Goal: Check status: Check status

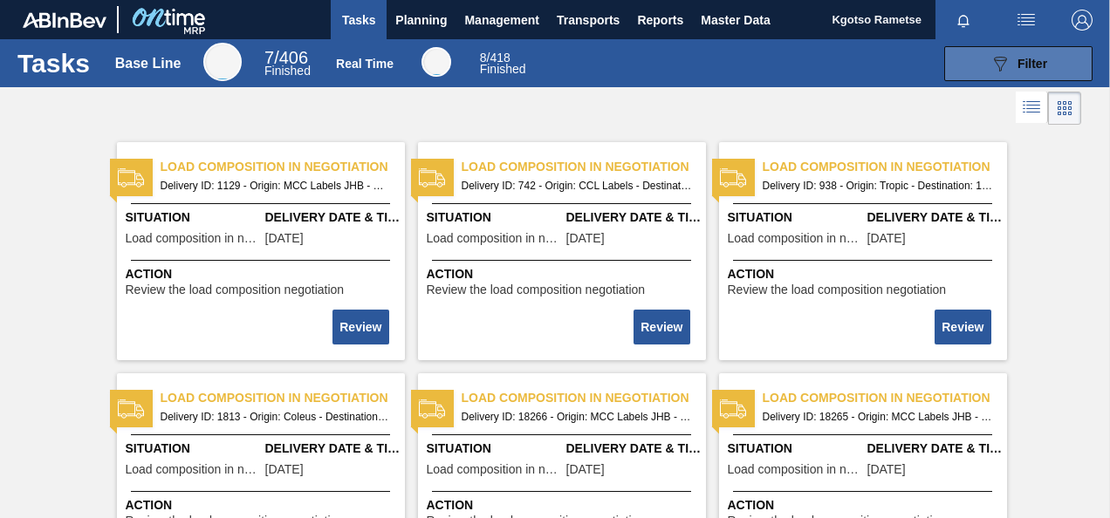
click at [1022, 51] on button "089F7B8B-B2A5-4AFE-B5C0-19BA573D28AC Filter" at bounding box center [1018, 63] width 148 height 35
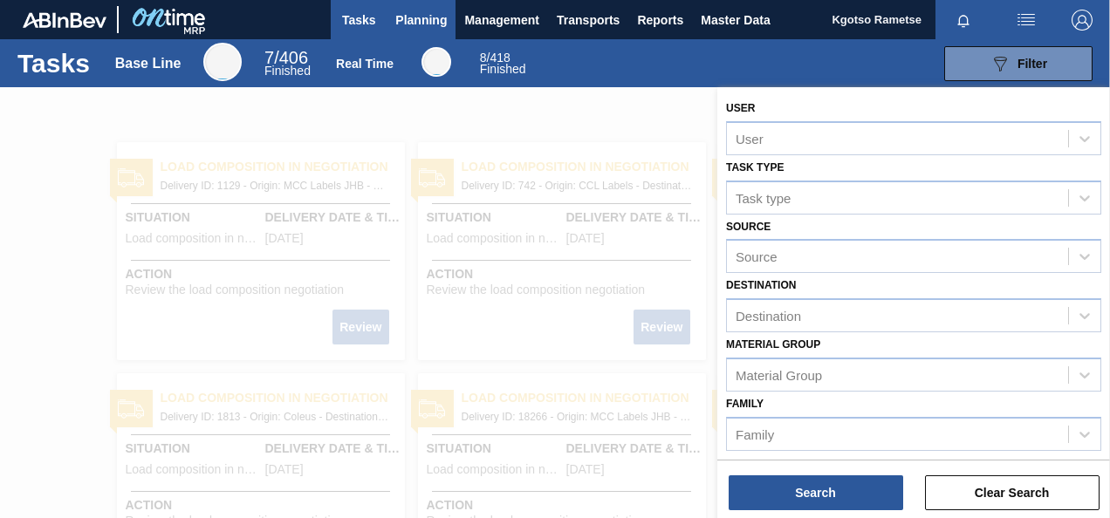
click at [428, 10] on span "Planning" at bounding box center [420, 20] width 51 height 21
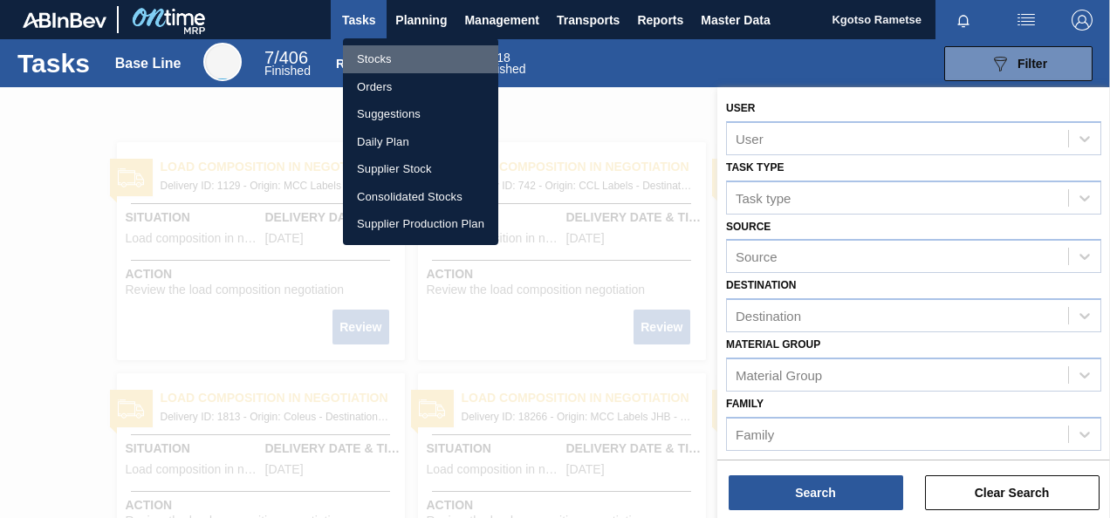
click at [405, 58] on li "Stocks" at bounding box center [420, 59] width 155 height 28
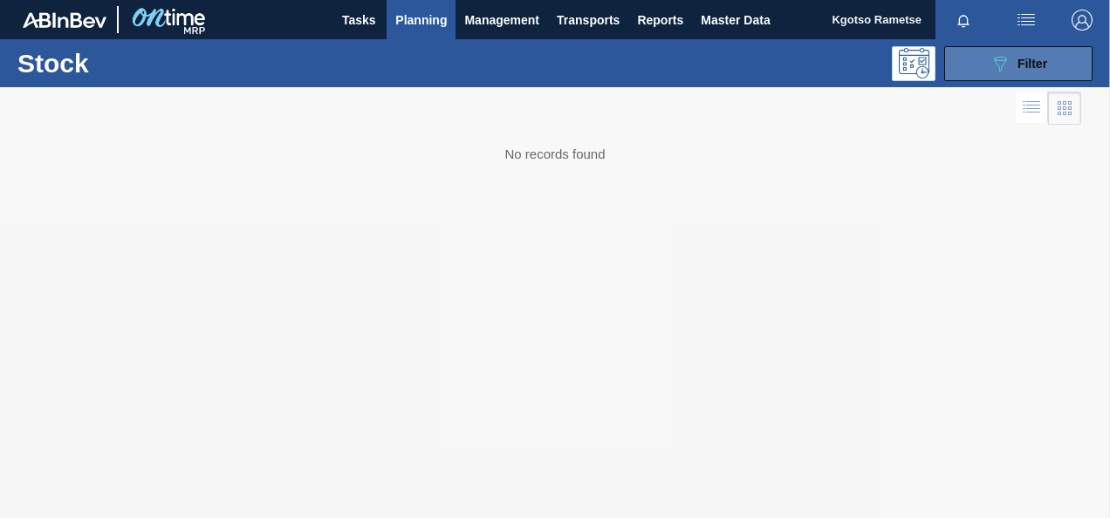
click at [1003, 72] on icon "089F7B8B-B2A5-4AFE-B5C0-19BA573D28AC" at bounding box center [1000, 63] width 21 height 21
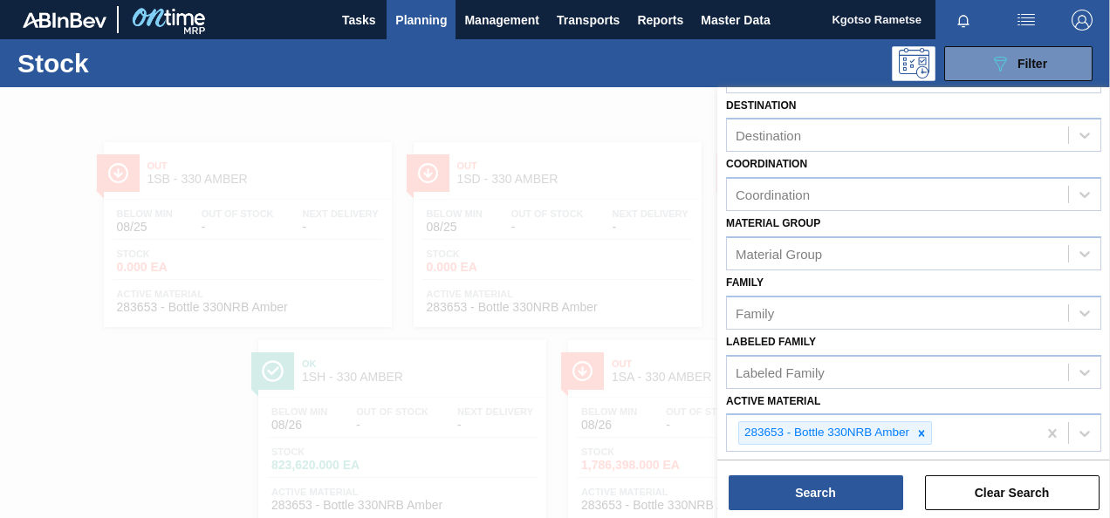
scroll to position [316, 0]
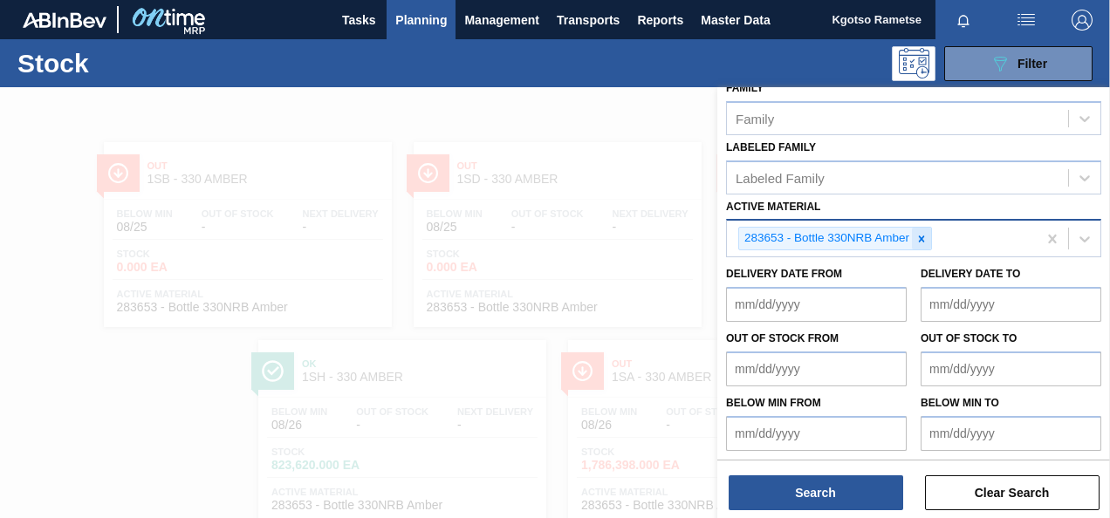
click at [913, 237] on div at bounding box center [921, 239] width 19 height 22
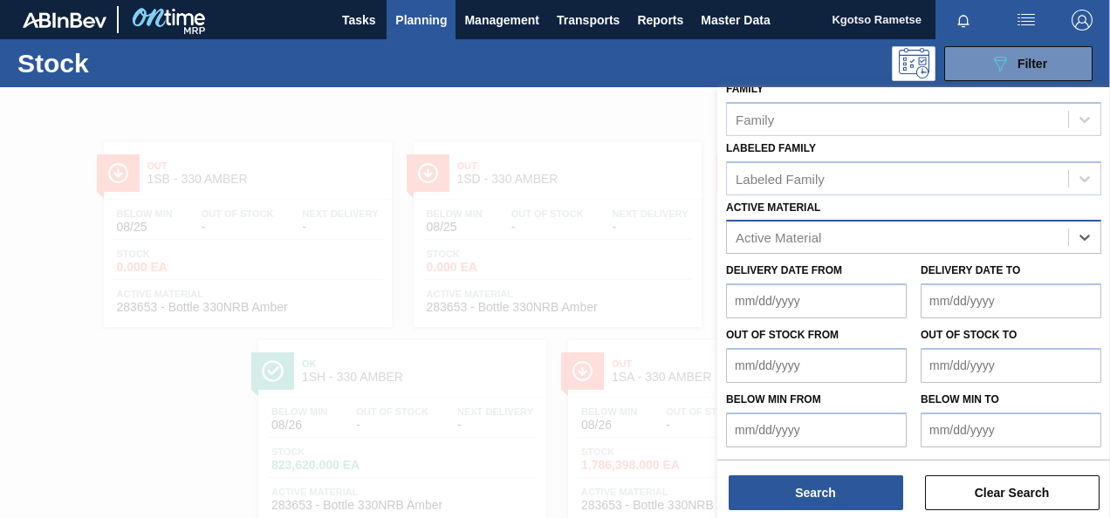
scroll to position [312, 0]
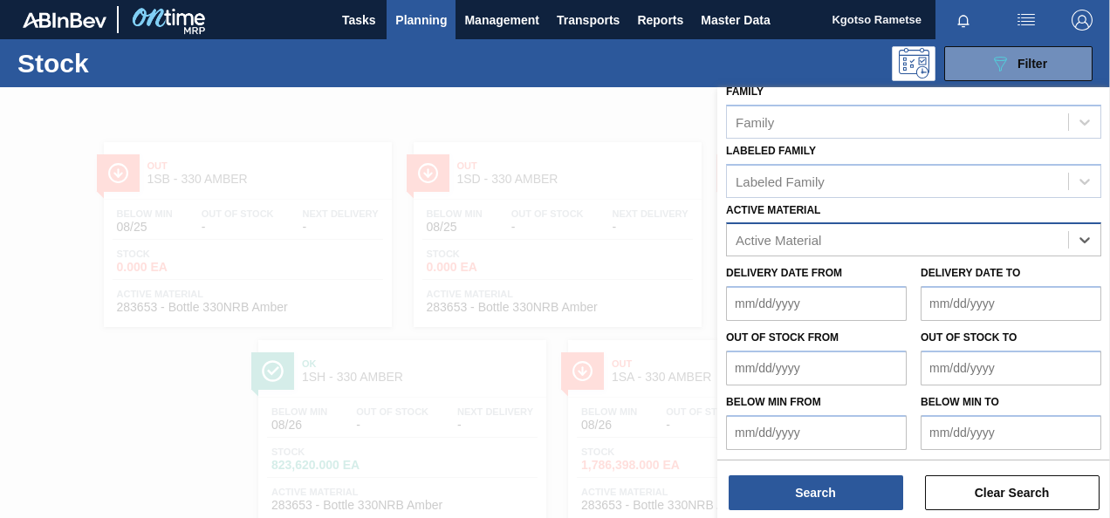
paste Material "284625"
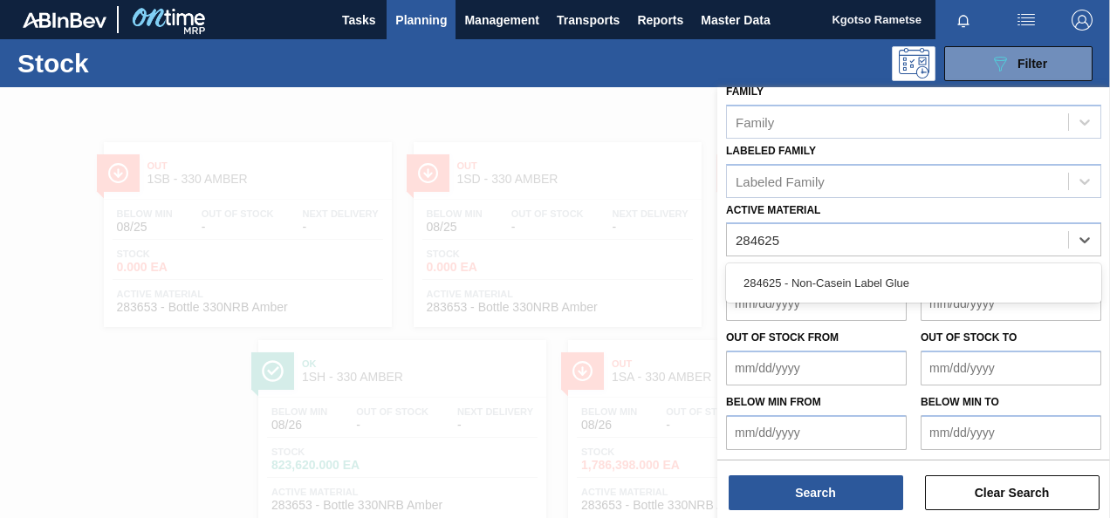
type Material "284625"
click at [888, 257] on div "Delivery Date from Delivery Date to" at bounding box center [913, 289] width 389 height 65
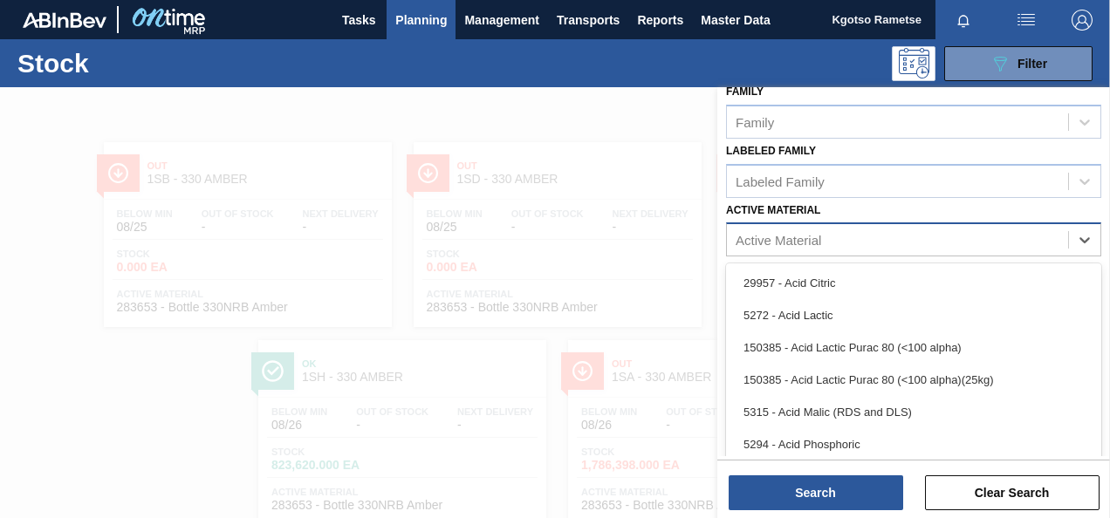
click at [842, 229] on div "Active Material" at bounding box center [897, 240] width 341 height 25
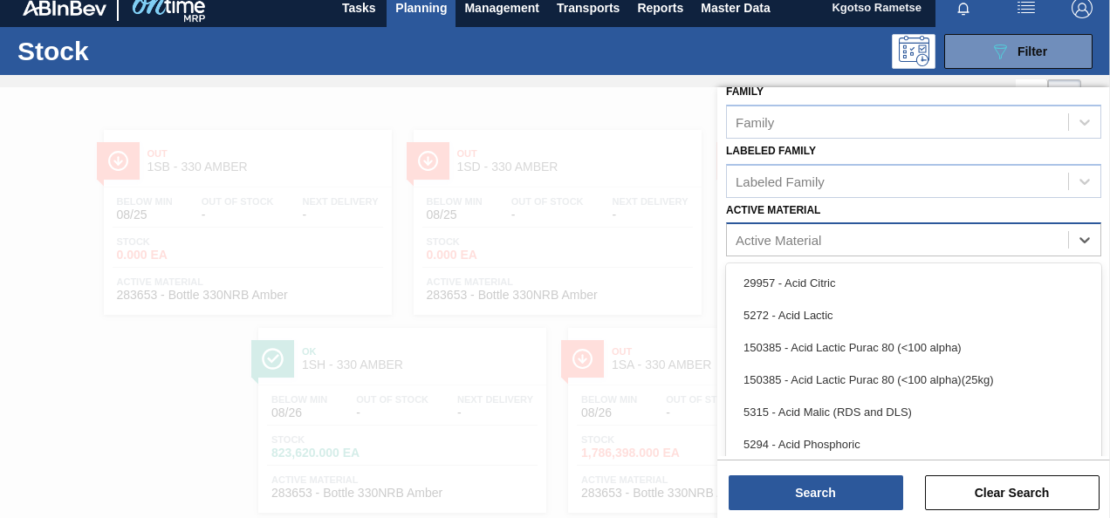
paste Material "284625"
type Material "284625"
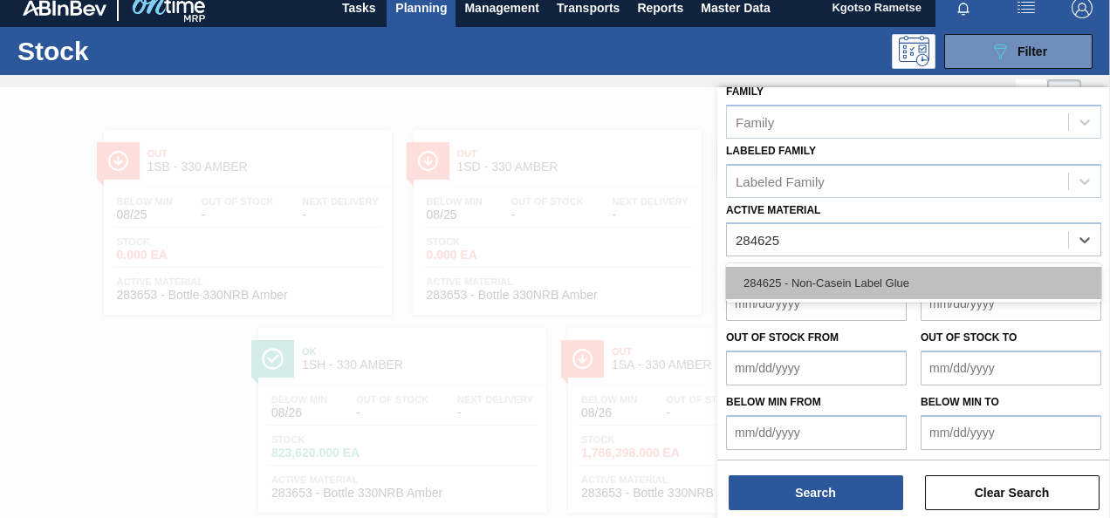
click at [820, 270] on div "284625 - Non-Casein Label Glue" at bounding box center [913, 283] width 375 height 32
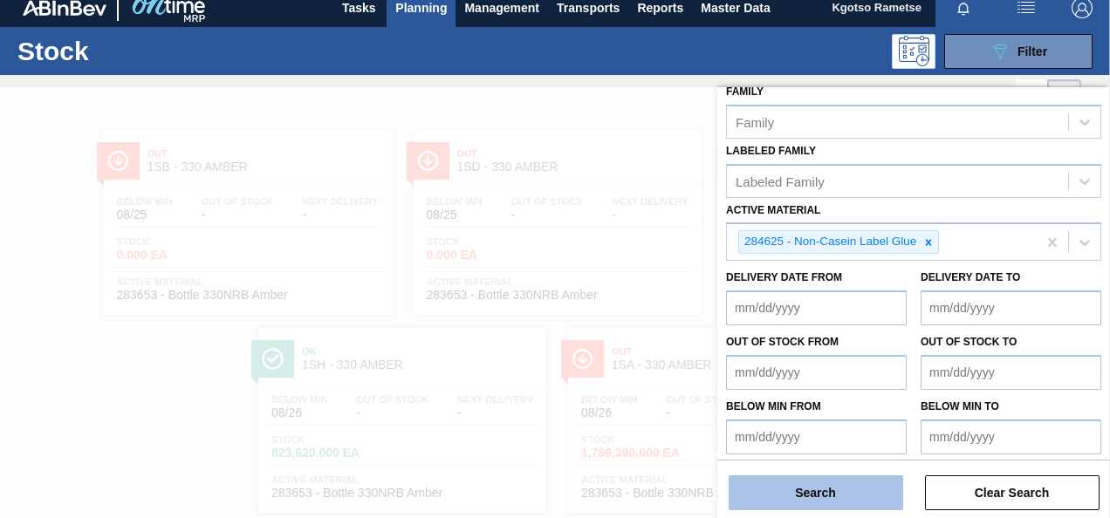
click at [758, 498] on button "Search" at bounding box center [816, 493] width 175 height 35
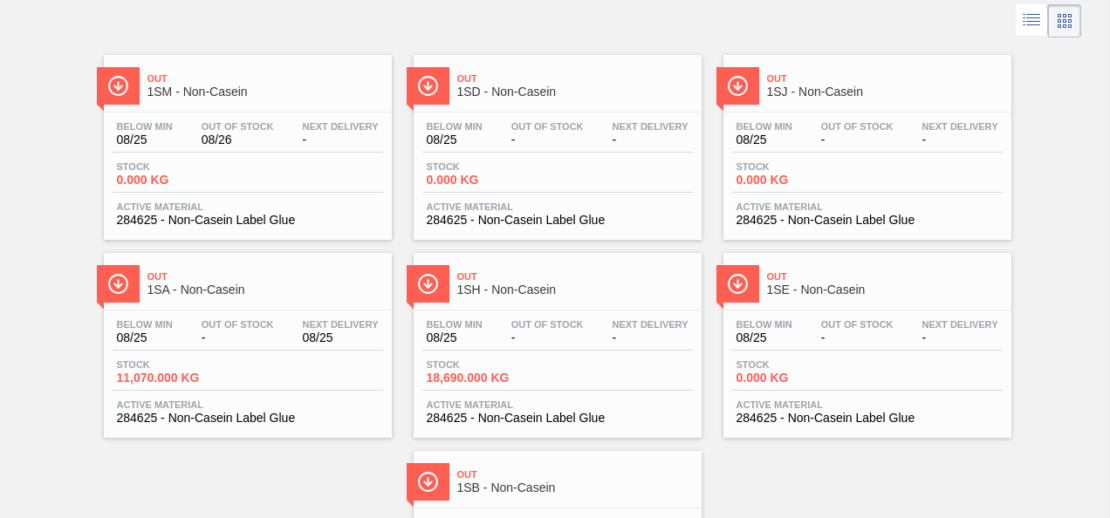
scroll to position [175, 0]
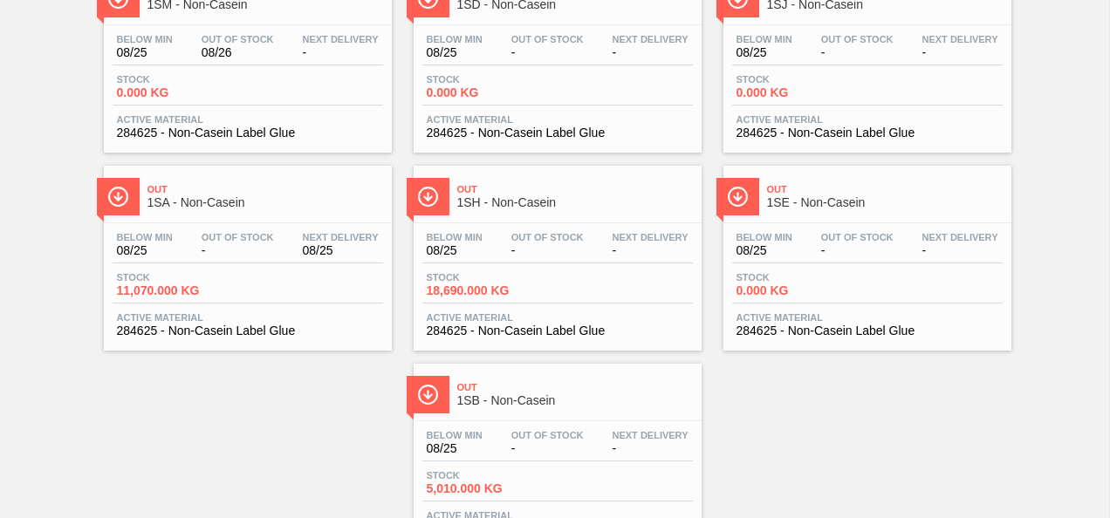
click at [1101, 92] on div "Out 1SM - Non-Casein Below Min 08/25 Out Of Stock 08/26 Next Delivery - Stock 0…" at bounding box center [555, 252] width 1110 height 594
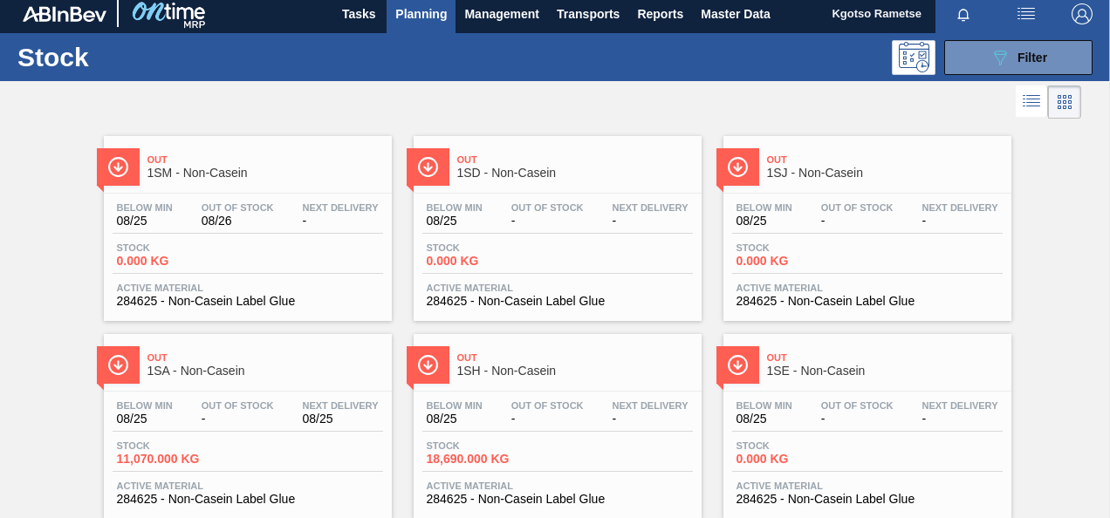
scroll to position [0, 0]
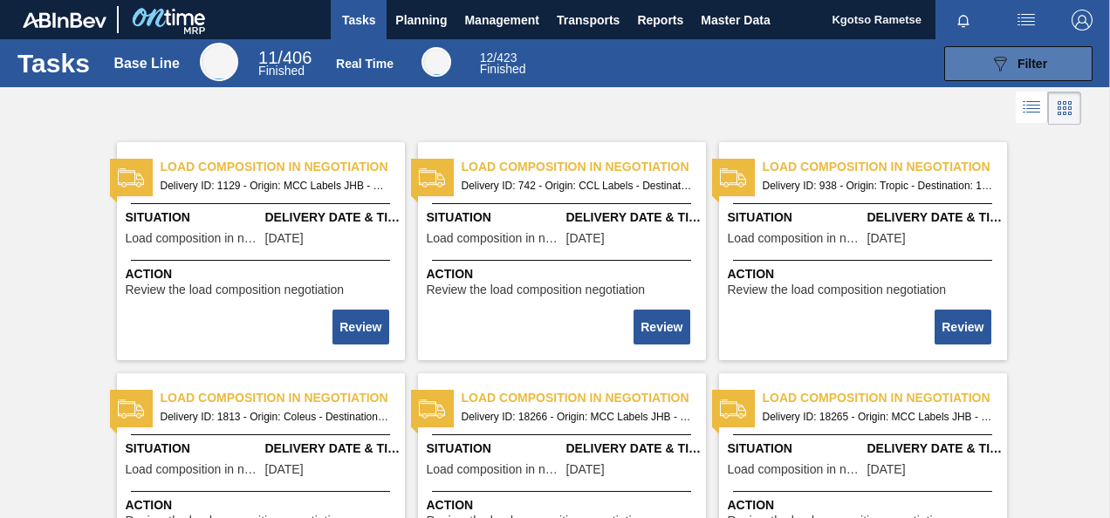
click at [997, 57] on icon at bounding box center [1000, 64] width 13 height 15
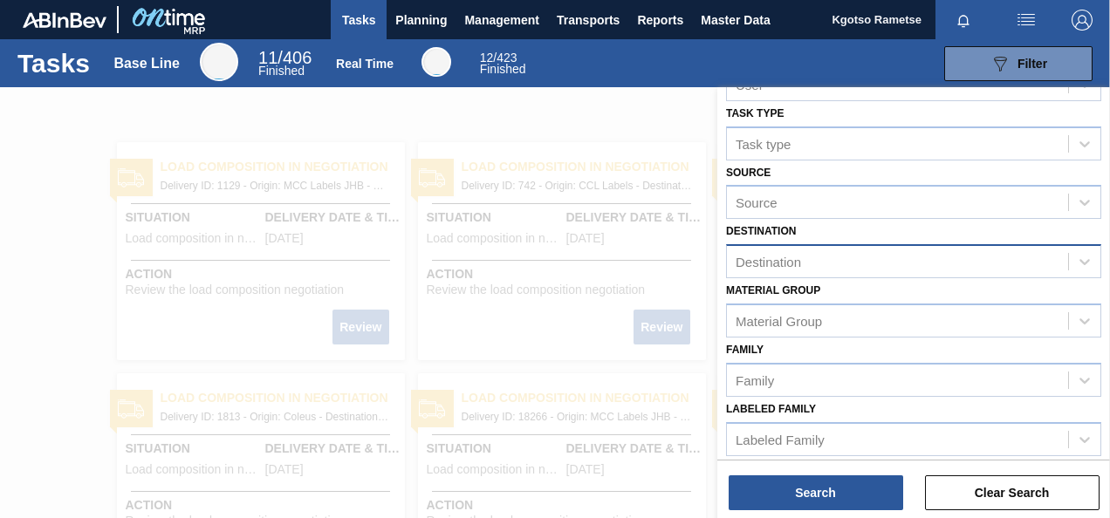
scroll to position [80, 0]
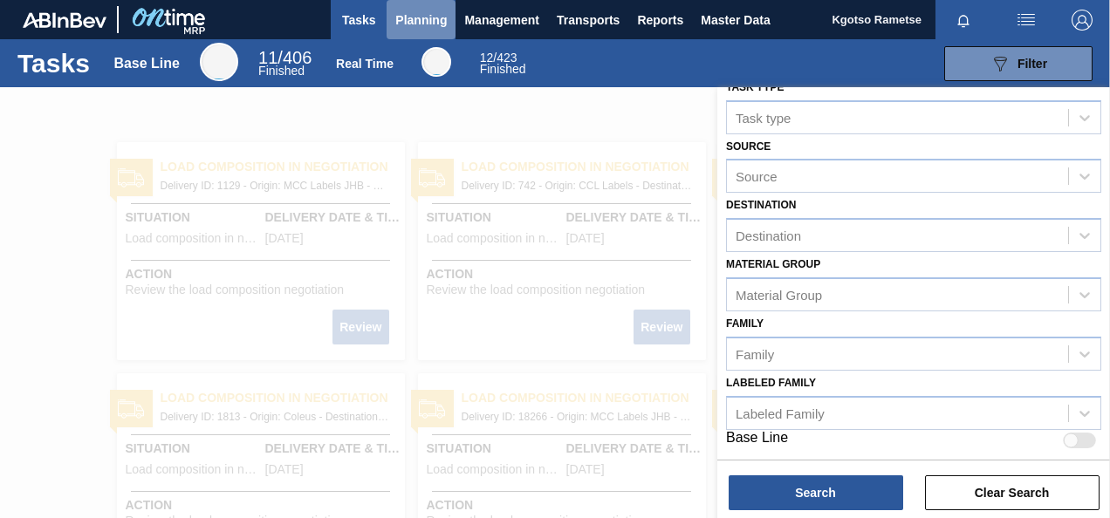
click at [421, 11] on span "Planning" at bounding box center [420, 20] width 51 height 21
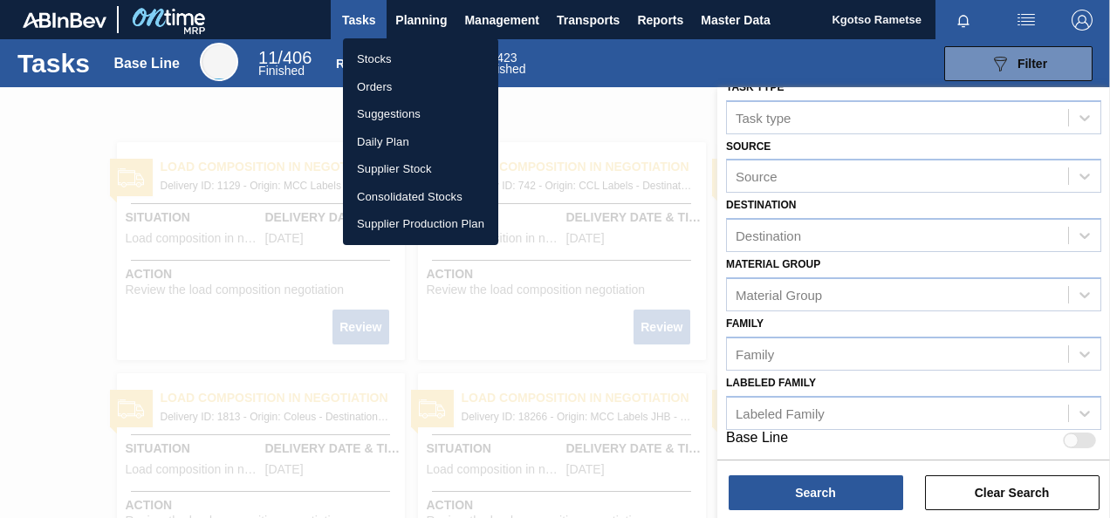
click at [403, 58] on li "Stocks" at bounding box center [420, 59] width 155 height 28
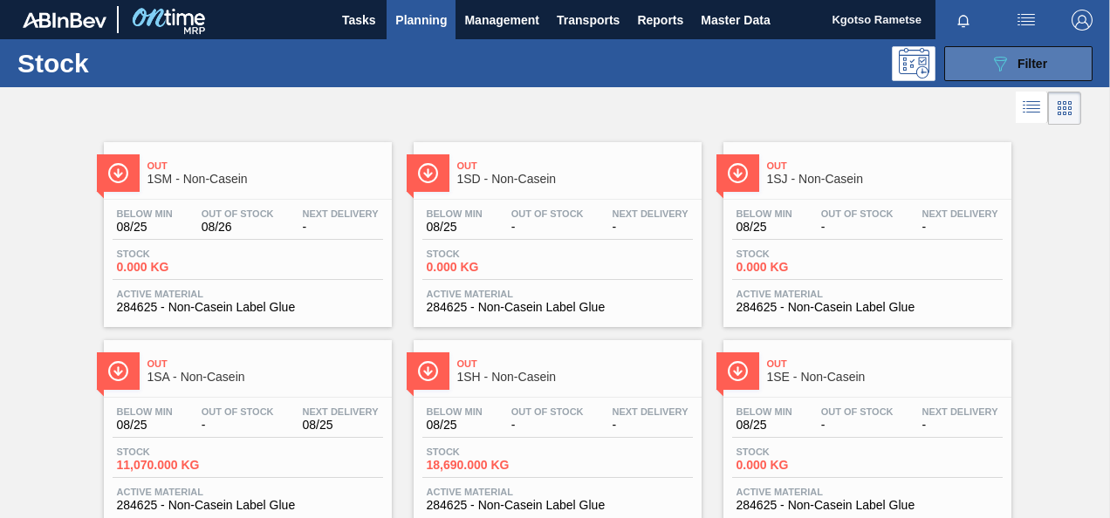
click at [1026, 54] on div "089F7B8B-B2A5-4AFE-B5C0-19BA573D28AC Filter" at bounding box center [1019, 63] width 58 height 21
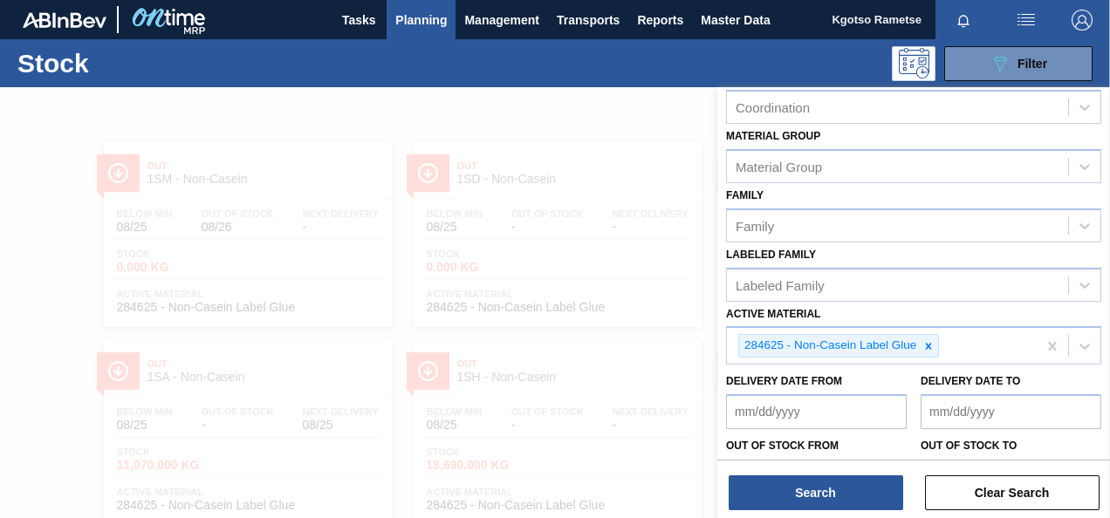
scroll to position [316, 0]
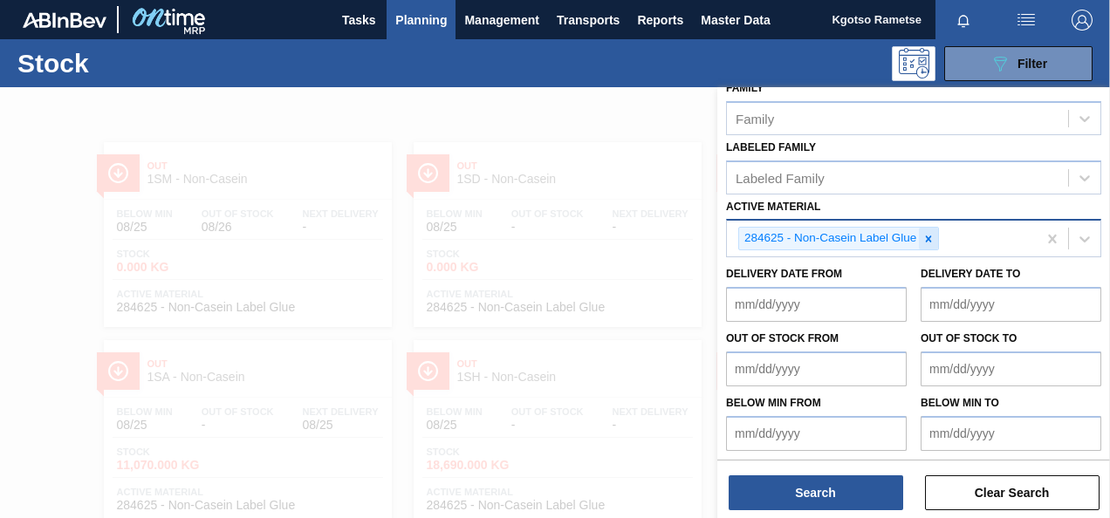
click at [925, 237] on icon at bounding box center [929, 239] width 12 height 12
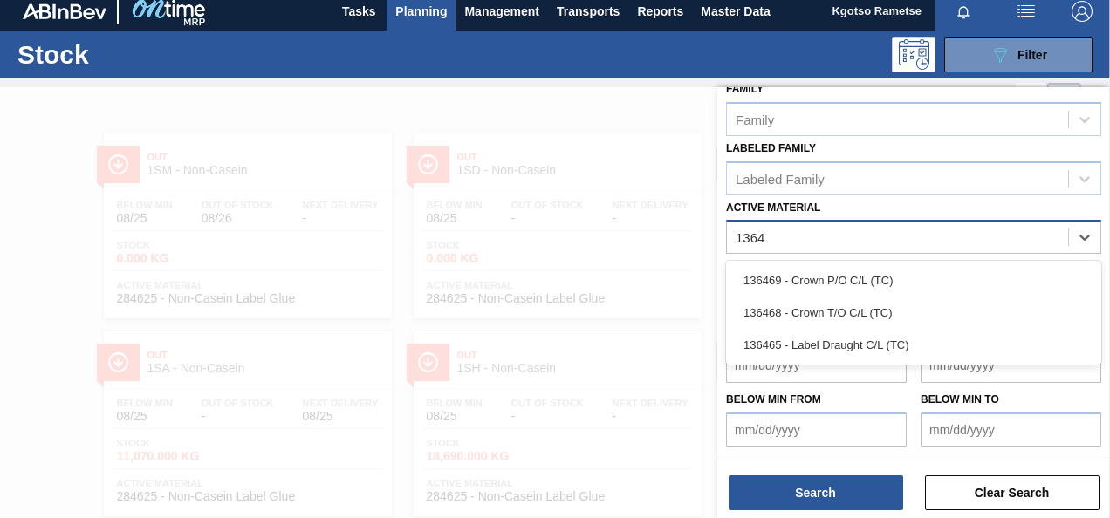
scroll to position [312, 0]
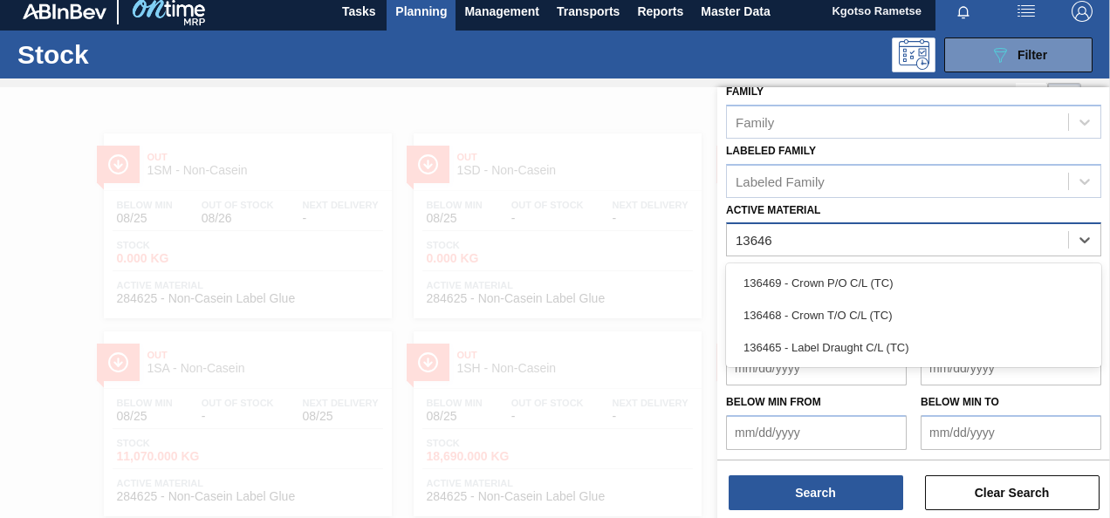
type Material "136469"
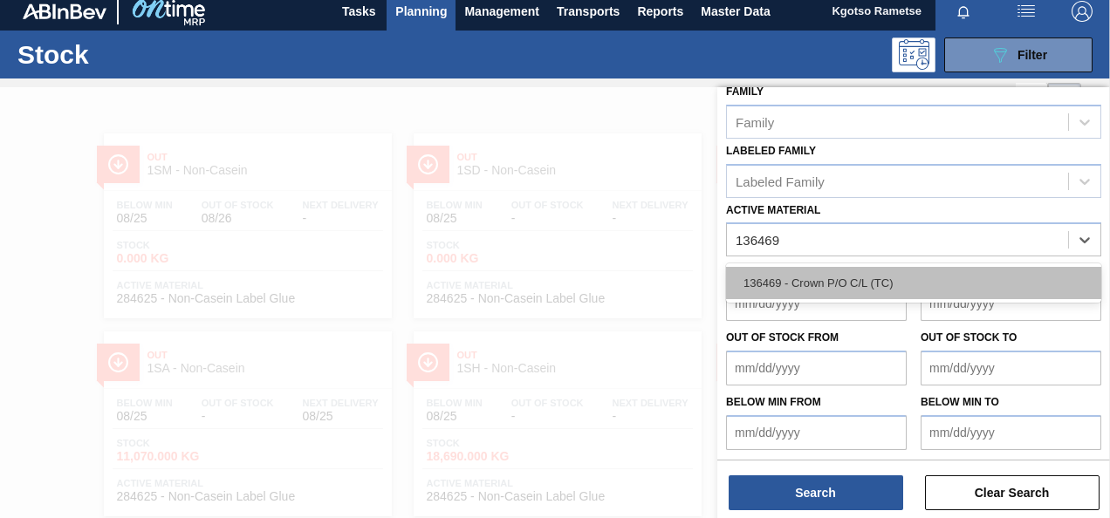
drag, startPoint x: 847, startPoint y: 279, endPoint x: 806, endPoint y: 273, distance: 40.6
click at [846, 279] on div "136469 - Crown P/O C/L (TC)" at bounding box center [913, 283] width 375 height 32
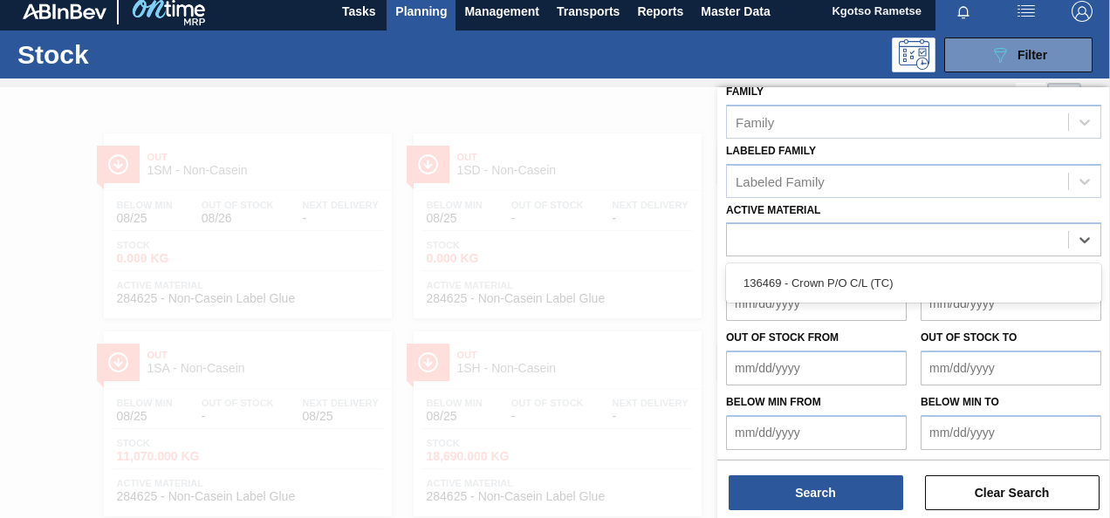
scroll to position [316, 0]
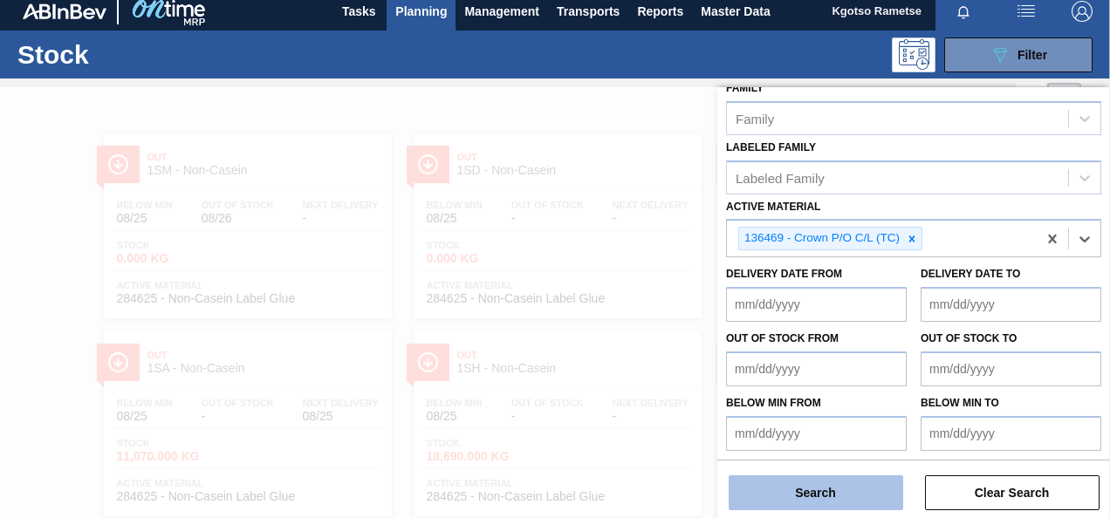
click at [769, 500] on button "Search" at bounding box center [816, 493] width 175 height 35
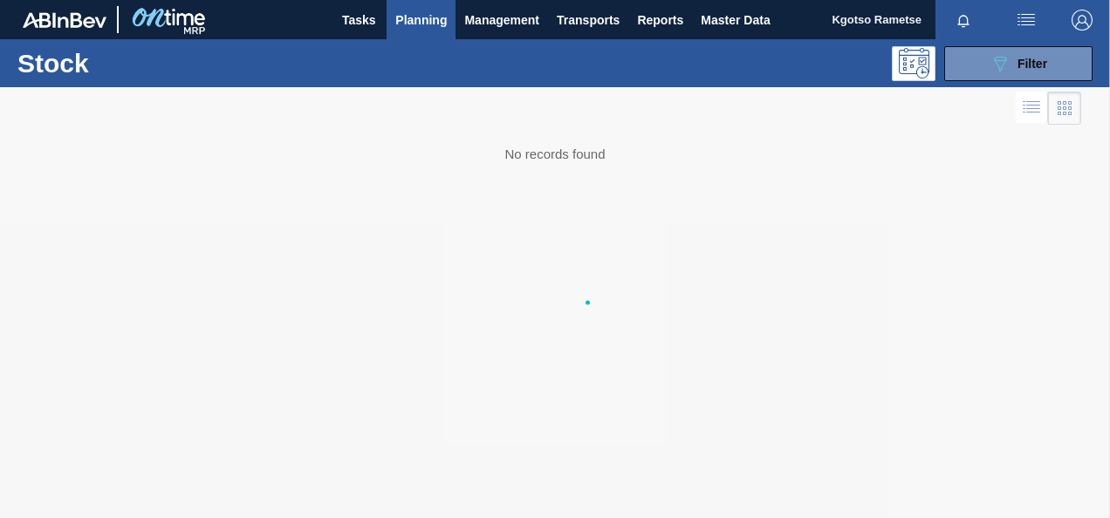
scroll to position [0, 0]
